Goal: Task Accomplishment & Management: Use online tool/utility

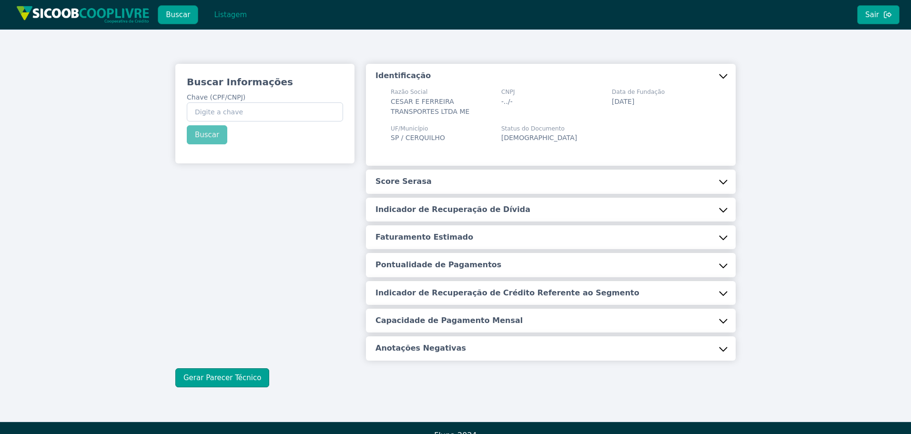
click at [228, 20] on button "Listagem" at bounding box center [230, 14] width 49 height 19
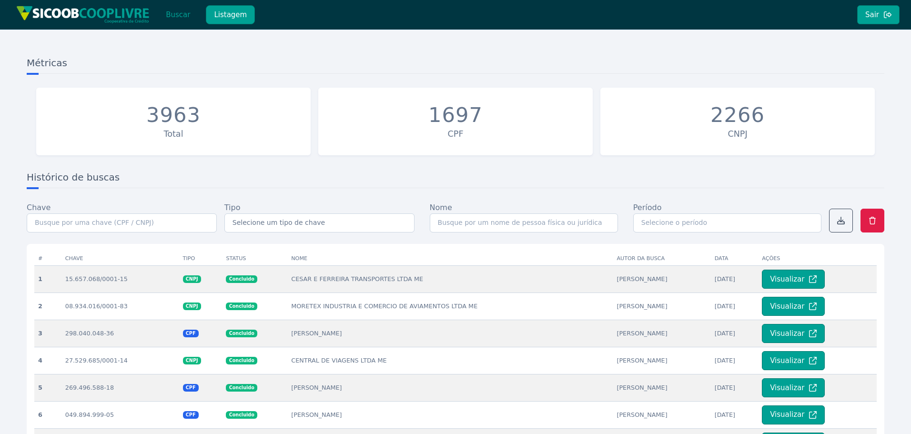
click at [185, 16] on button "Buscar" at bounding box center [178, 14] width 40 height 19
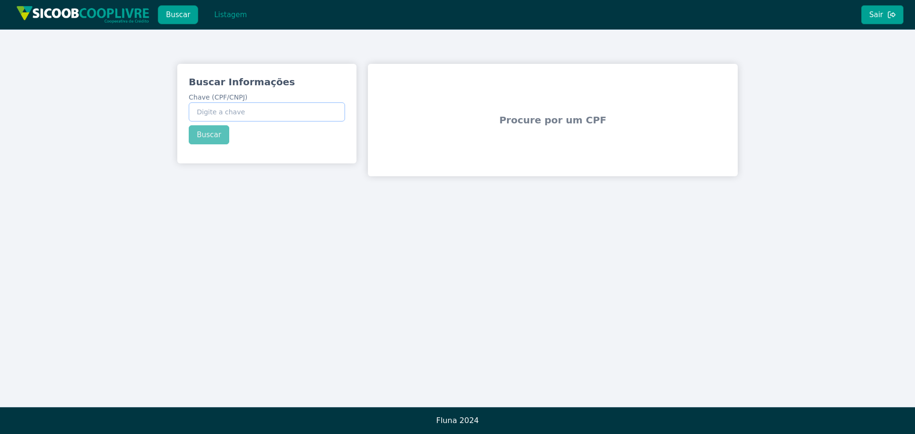
drag, startPoint x: 262, startPoint y: 108, endPoint x: 252, endPoint y: 119, distance: 14.6
click at [262, 108] on input "Chave (CPF/CNPJ)" at bounding box center [267, 111] width 156 height 19
paste input "966.646.738-00"
type input "966.646.738-00"
click at [213, 131] on button "Buscar" at bounding box center [209, 134] width 40 height 19
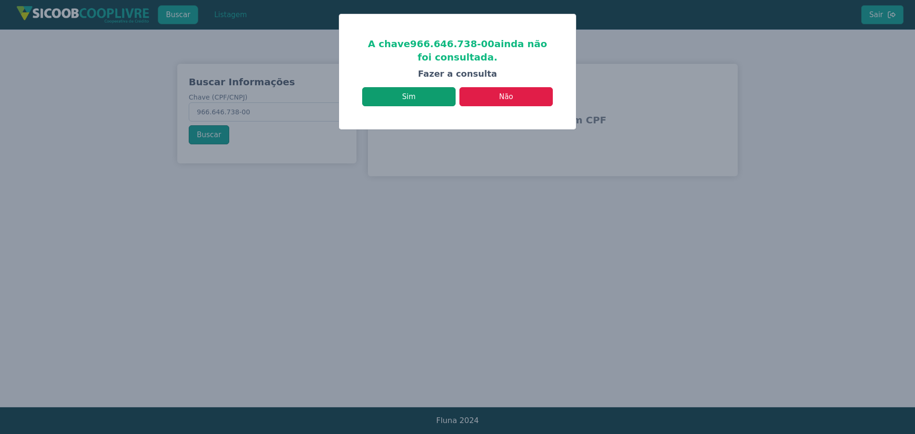
click at [431, 98] on button "Sim" at bounding box center [408, 96] width 93 height 19
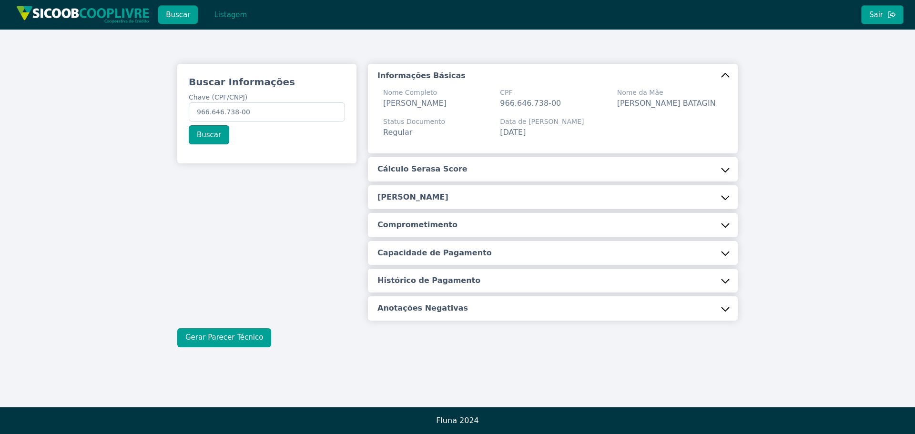
click at [237, 336] on button "Gerar Parecer Técnico" at bounding box center [224, 337] width 94 height 19
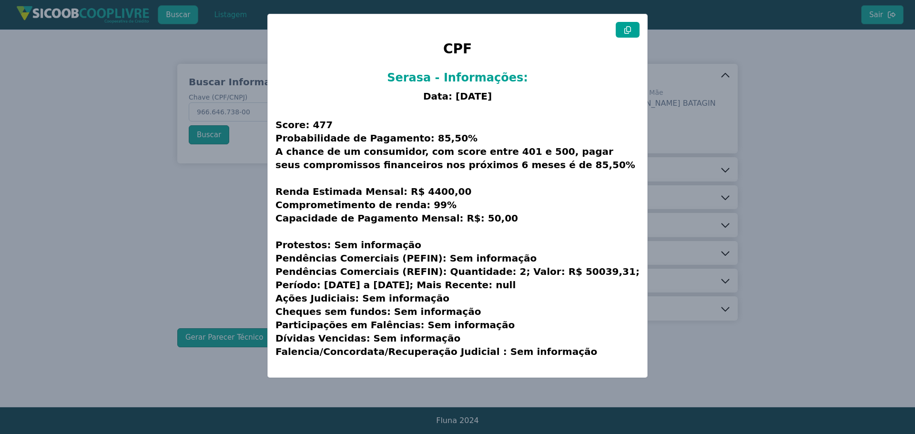
click at [633, 29] on button at bounding box center [627, 30] width 24 height 16
drag, startPoint x: 124, startPoint y: 262, endPoint x: 127, endPoint y: 255, distance: 8.0
click at [125, 262] on modal-container "CPF Serasa - Informações: Data: [DATE] Score: 477 Probabilidade de Pagamento: 8…" at bounding box center [457, 217] width 915 height 434
